Goal: Navigation & Orientation: Find specific page/section

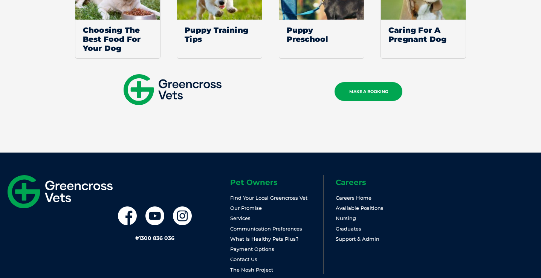
scroll to position [2791, 0]
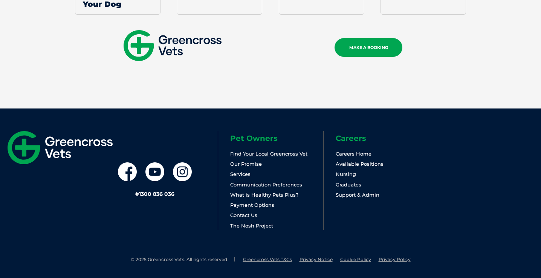
click at [278, 153] on link "Find Your Local Greencross Vet" at bounding box center [268, 154] width 77 height 6
click at [287, 153] on link "Find Your Local Greencross Vet" at bounding box center [268, 154] width 77 height 6
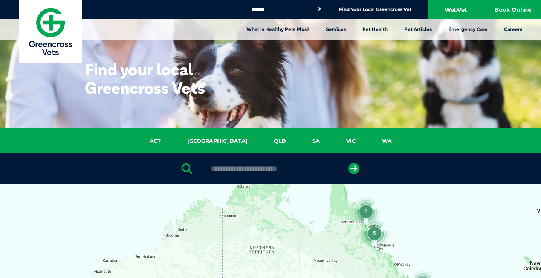
click at [299, 143] on link "SA" at bounding box center [316, 141] width 34 height 9
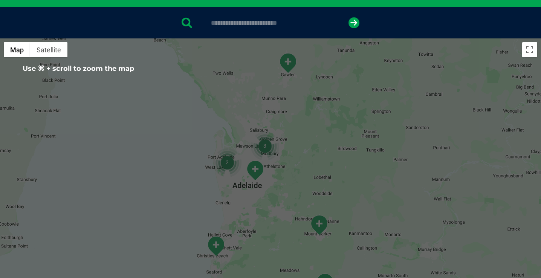
scroll to position [147, 0]
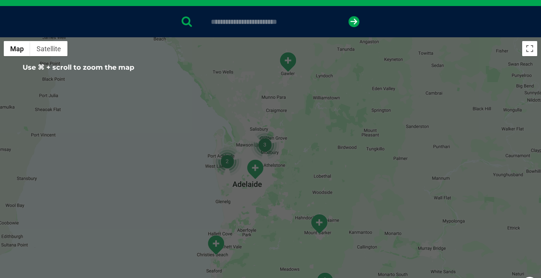
click at [284, 26] on div at bounding box center [270, 21] width 541 height 31
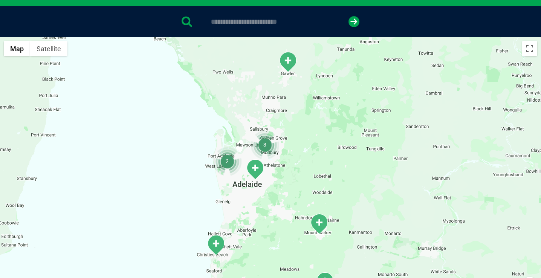
click at [280, 21] on input "text" at bounding box center [270, 22] width 126 height 8
type input "****"
click at [348, 16] on button "submit" at bounding box center [353, 21] width 11 height 11
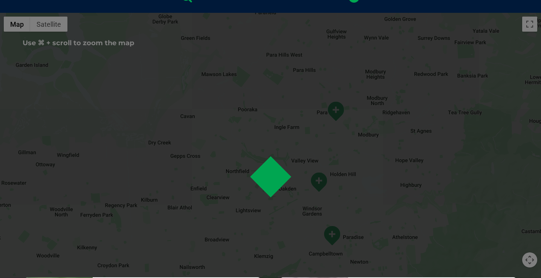
scroll to position [175, 0]
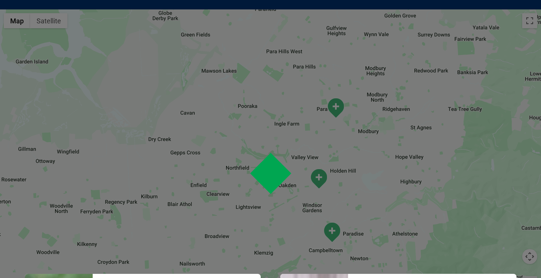
click at [316, 175] on img "Holden Hill" at bounding box center [318, 178] width 19 height 21
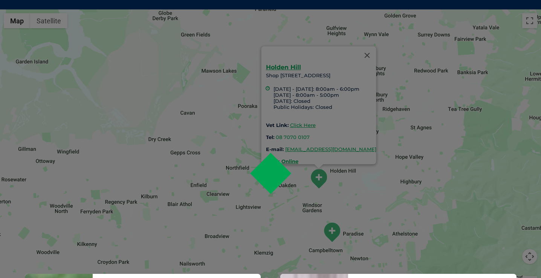
click at [331, 229] on img "Paradise" at bounding box center [331, 232] width 19 height 21
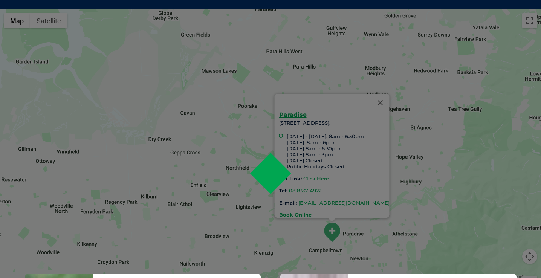
click at [353, 238] on div "Paradise 655 Lower North East Road, Paradise, SA 5075, Monday - Wednesday: 8am …" at bounding box center [270, 154] width 541 height 291
click at [389, 94] on button "Close" at bounding box center [380, 103] width 18 height 18
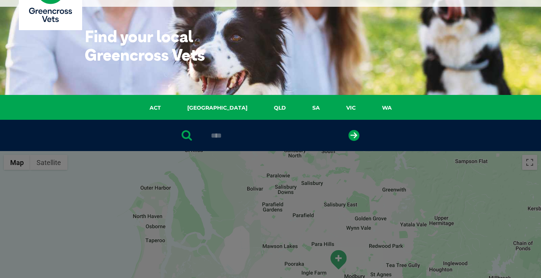
scroll to position [31, 0]
